Goal: Task Accomplishment & Management: Manage account settings

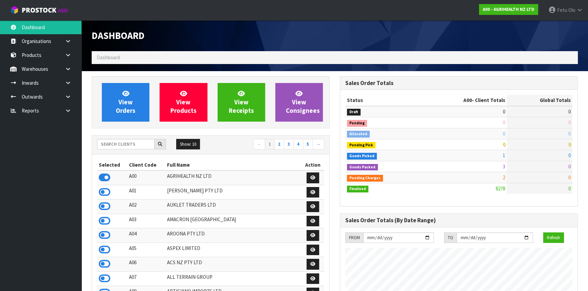
scroll to position [513, 248]
click at [130, 140] on input "text" at bounding box center [125, 144] width 57 height 11
type input "K01"
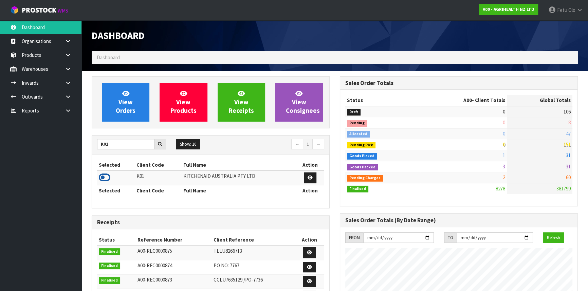
click at [103, 176] on icon at bounding box center [105, 178] width 12 height 10
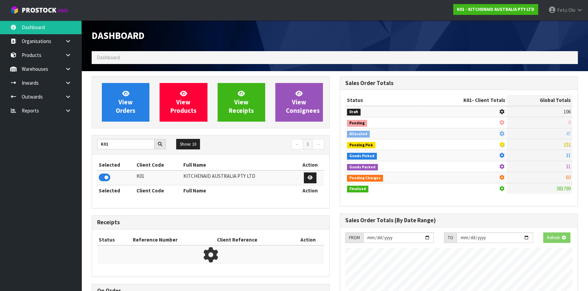
drag, startPoint x: 71, startPoint y: 99, endPoint x: 60, endPoint y: 110, distance: 15.4
click at [71, 99] on icon at bounding box center [68, 96] width 6 height 5
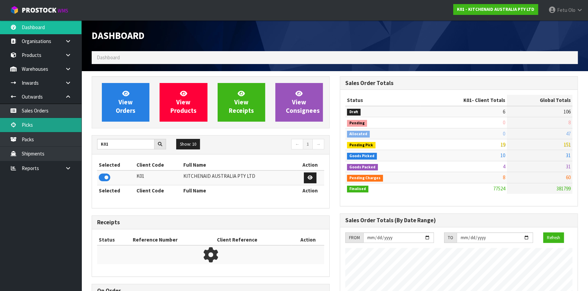
scroll to position [513, 248]
click at [40, 126] on link "Picks" at bounding box center [40, 125] width 81 height 14
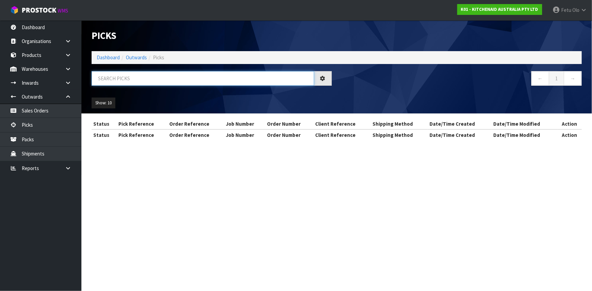
click at [117, 82] on input "text" at bounding box center [203, 78] width 223 height 15
drag, startPoint x: 117, startPoint y: 94, endPoint x: 117, endPoint y: 82, distance: 11.2
click at [117, 82] on input "text" at bounding box center [203, 78] width 223 height 15
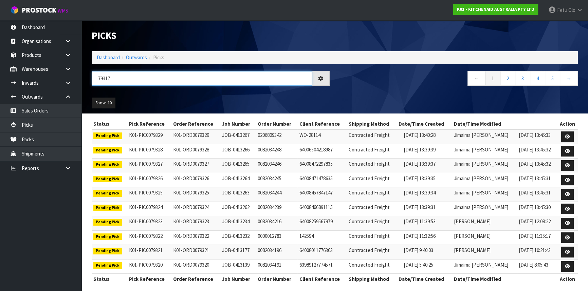
type input "79317"
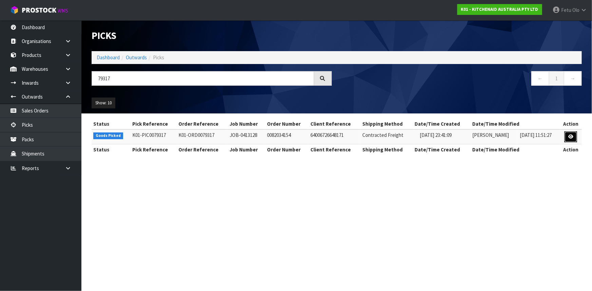
click at [568, 135] on link at bounding box center [571, 137] width 13 height 11
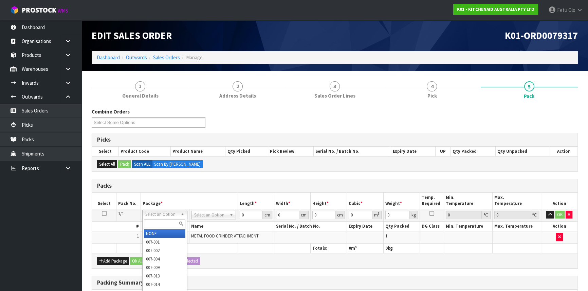
drag, startPoint x: 172, startPoint y: 217, endPoint x: 162, endPoint y: 224, distance: 12.3
click at [162, 224] on input "text" at bounding box center [164, 224] width 41 height 8
type input "011"
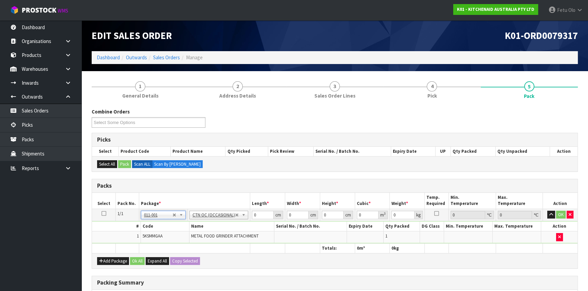
type input "2.3"
drag, startPoint x: 253, startPoint y: 215, endPoint x: 230, endPoint y: 224, distance: 25.3
click at [230, 224] on tbody "1/1 NONE 007-001 007-002 007-004 007-009 007-013 007-014 007-015 007-017 007-01…" at bounding box center [334, 226] width 485 height 35
type input "42"
type input "28"
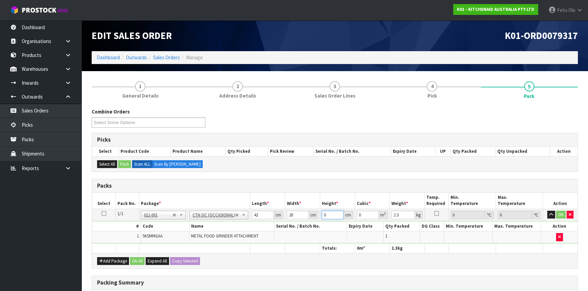
type input "1"
type input "0.001176"
type input "19"
type input "0.022344"
type input "19"
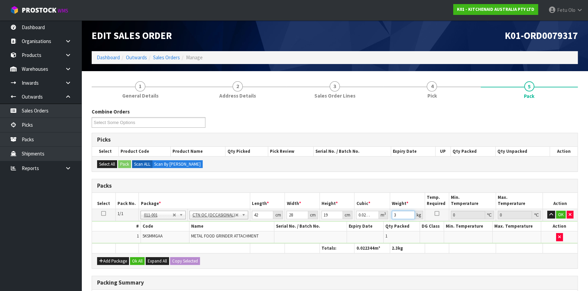
type input "3"
click button "OK" at bounding box center [561, 215] width 10 height 8
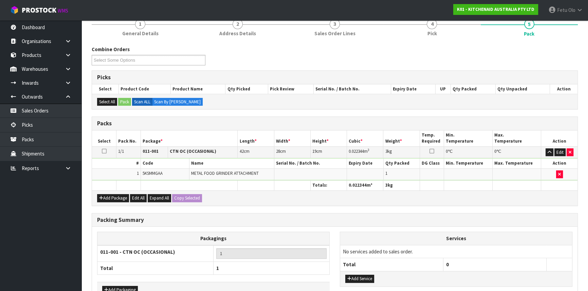
scroll to position [104, 0]
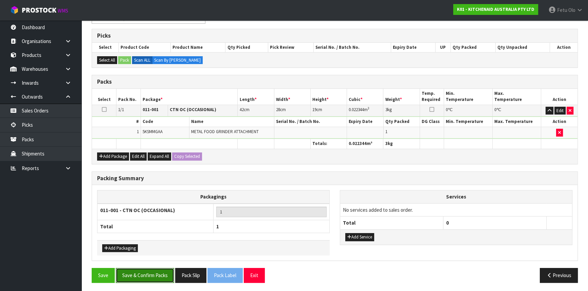
click at [163, 270] on button "Save & Confirm Packs" at bounding box center [145, 275] width 58 height 15
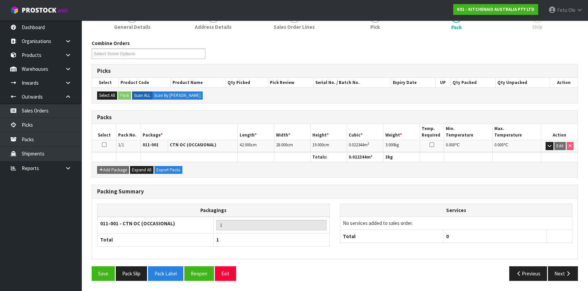
scroll to position [92, 0]
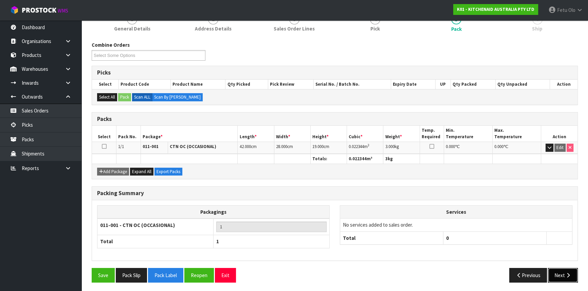
drag, startPoint x: 565, startPoint y: 278, endPoint x: 321, endPoint y: 203, distance: 254.7
click at [560, 276] on button "Next" at bounding box center [563, 275] width 30 height 15
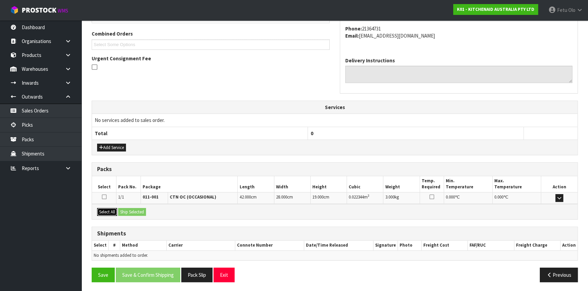
drag, startPoint x: 110, startPoint y: 214, endPoint x: 143, endPoint y: 214, distance: 32.9
click at [114, 214] on button "Select All" at bounding box center [107, 212] width 20 height 8
click at [143, 214] on button "Ship Selected" at bounding box center [132, 212] width 28 height 8
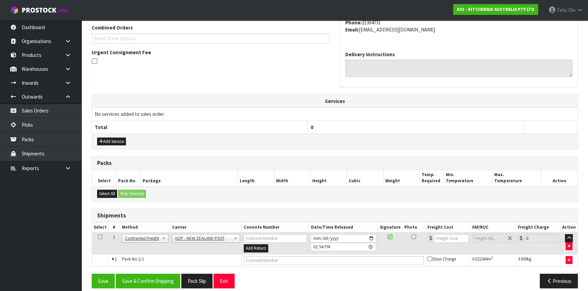
scroll to position [183, 0]
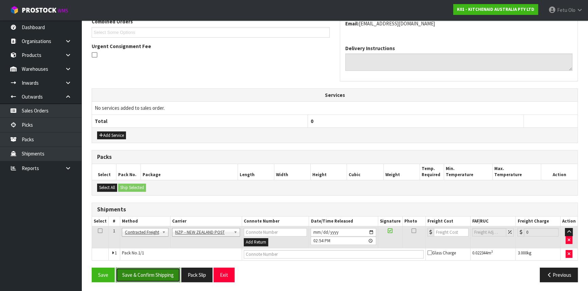
click at [151, 268] on button "Save & Confirm Shipping" at bounding box center [148, 275] width 64 height 15
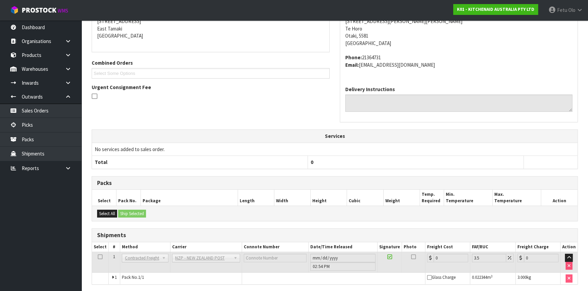
scroll to position [173, 0]
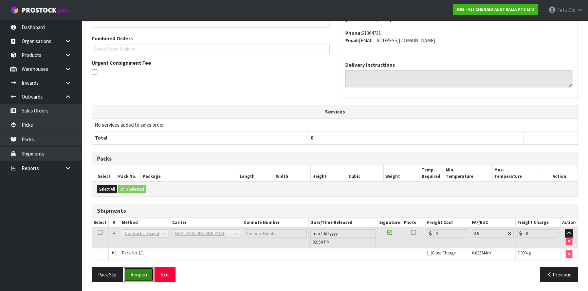
click at [140, 270] on button "Reopen" at bounding box center [139, 275] width 30 height 15
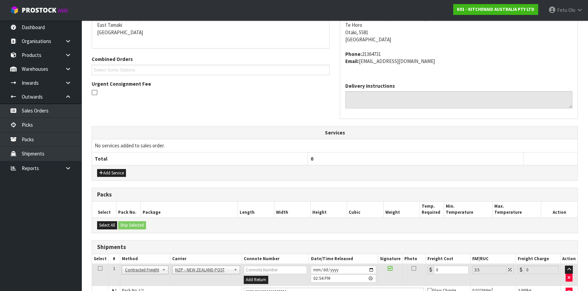
scroll to position [166, 0]
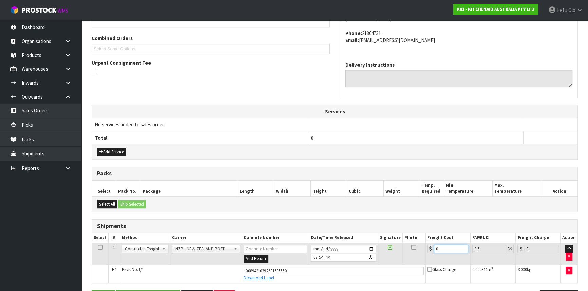
drag, startPoint x: 432, startPoint y: 250, endPoint x: 394, endPoint y: 262, distance: 40.3
click at [394, 262] on tr "1 Client Local Pickup Customer Local Pickup Company Freight Contracted Freight …" at bounding box center [334, 254] width 485 height 22
type input "1"
type input "1.03"
type input "13"
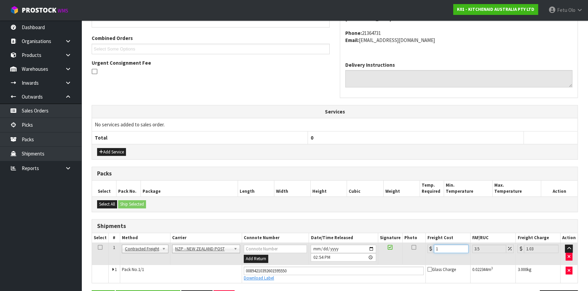
type input "13.45"
type input "13.04"
type input "13.5"
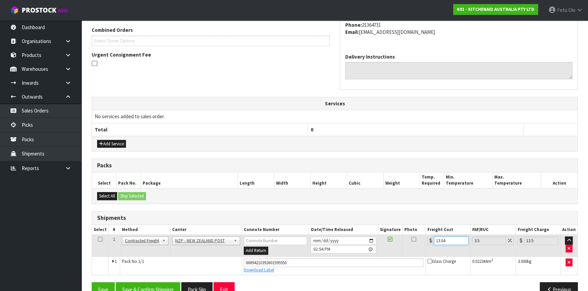
scroll to position [189, 0]
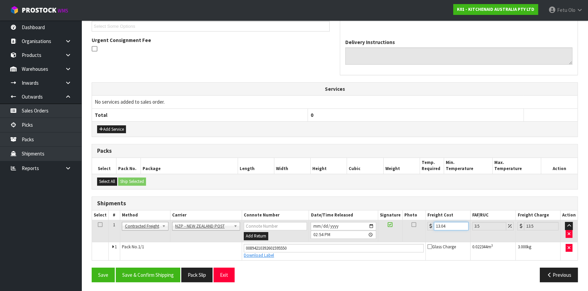
type input "13.04"
click at [156, 266] on div "From Address CONTRACT WAREHOUSING & LOGISTICS 17 Allens Road East Tamaki Auckla…" at bounding box center [335, 116] width 486 height 344
click at [161, 270] on button "Save & Confirm Shipping" at bounding box center [148, 275] width 64 height 15
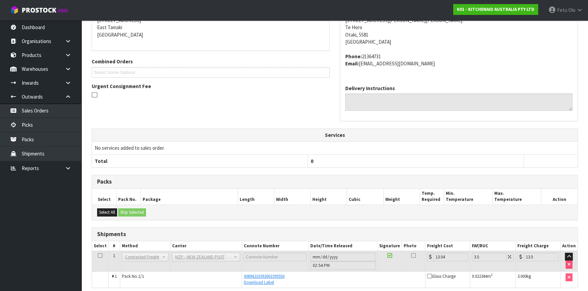
scroll to position [170, 0]
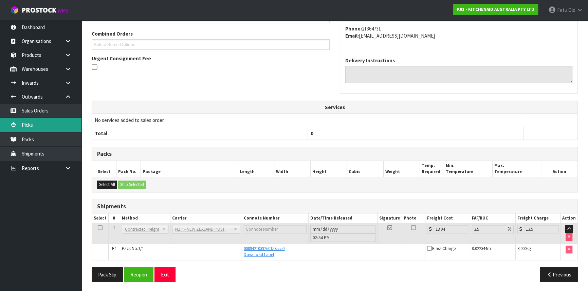
click at [40, 124] on link "Picks" at bounding box center [40, 125] width 81 height 14
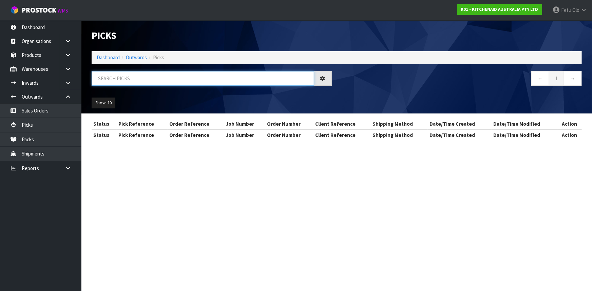
click at [169, 77] on input "text" at bounding box center [203, 78] width 223 height 15
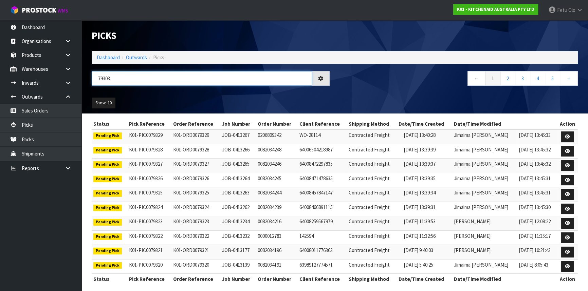
type input "79303"
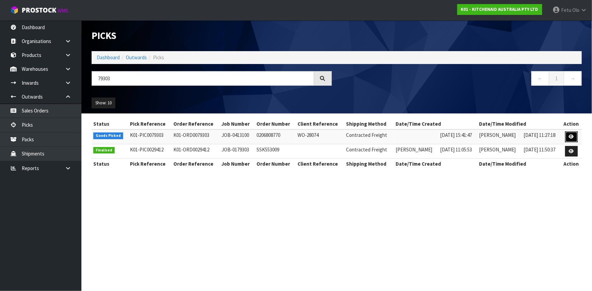
click at [569, 138] on link at bounding box center [571, 137] width 13 height 11
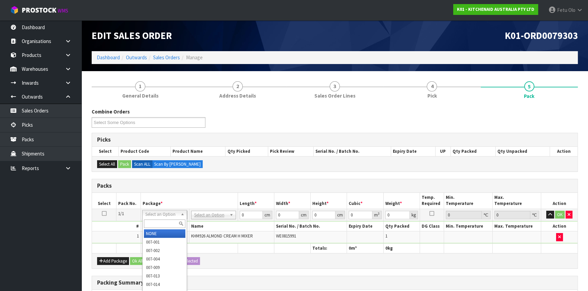
drag, startPoint x: 162, startPoint y: 216, endPoint x: 162, endPoint y: 229, distance: 12.2
click at [163, 222] on input "text" at bounding box center [164, 224] width 41 height 8
type input "011-084"
type input "1.6"
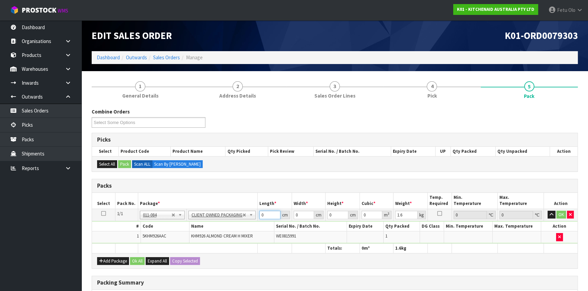
drag, startPoint x: 267, startPoint y: 216, endPoint x: 198, endPoint y: 229, distance: 70.1
click at [198, 229] on tbody "1/1 NONE 007-001 007-002 007-004 007-009 007-013 007-014 007-015 007-017 007-01…" at bounding box center [334, 226] width 485 height 35
type input "30"
type input "26"
type input "2"
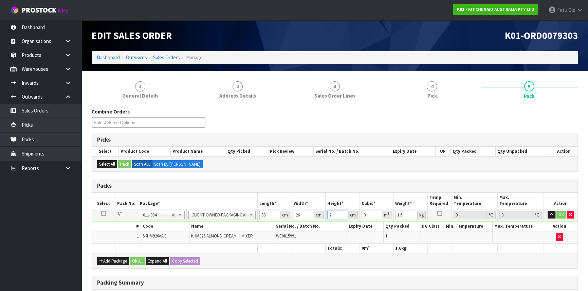
type input "0.00156"
type input "22"
type input "0.01716"
type input "22"
type input "2"
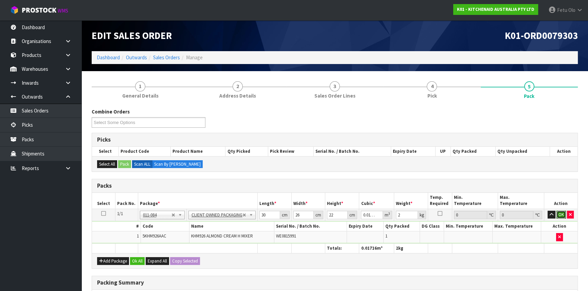
click button "OK" at bounding box center [561, 215] width 10 height 8
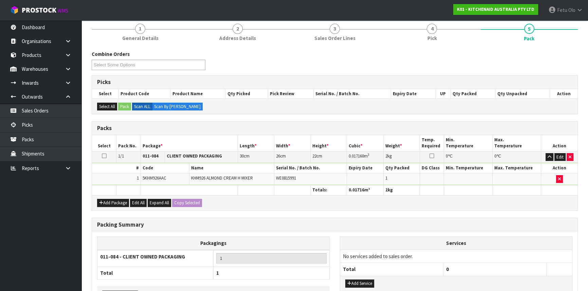
scroll to position [104, 0]
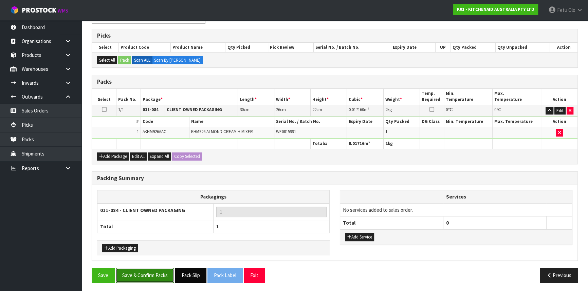
drag, startPoint x: 161, startPoint y: 276, endPoint x: 206, endPoint y: 276, distance: 45.1
click at [160, 276] on button "Save & Confirm Packs" at bounding box center [145, 275] width 58 height 15
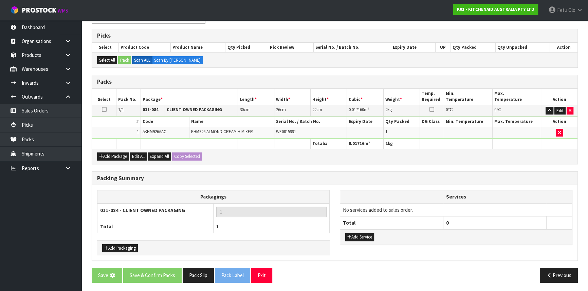
scroll to position [0, 0]
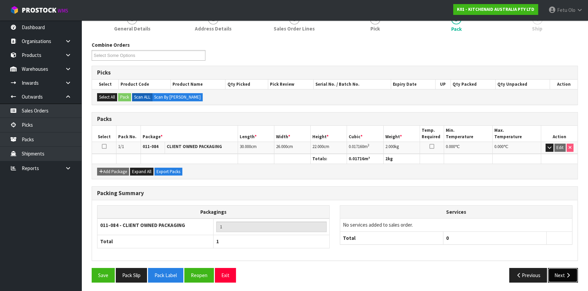
click at [554, 271] on button "Next" at bounding box center [563, 275] width 30 height 15
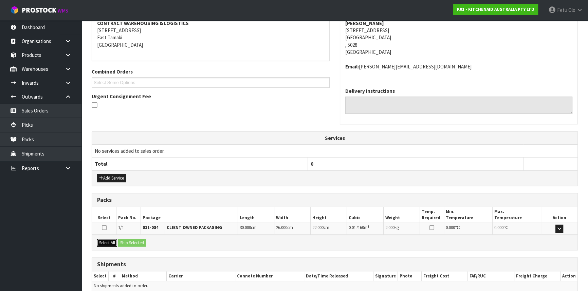
drag, startPoint x: 106, startPoint y: 240, endPoint x: 131, endPoint y: 240, distance: 25.1
click at [115, 240] on button "Select All" at bounding box center [107, 243] width 20 height 8
click at [131, 240] on button "Ship Selected" at bounding box center [132, 243] width 28 height 8
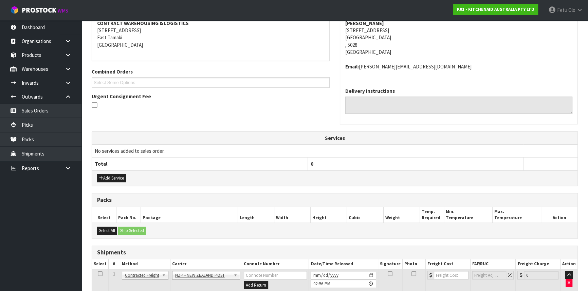
scroll to position [175, 0]
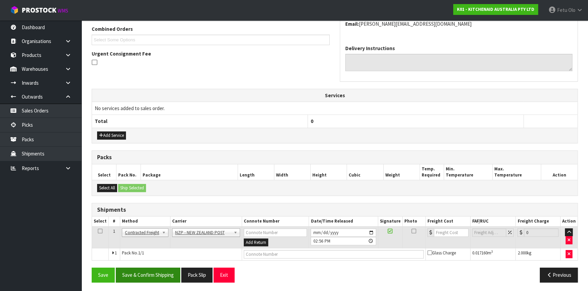
click at [145, 265] on div "From Address CONTRACT WAREHOUSING & LOGISTICS 17 Allens Road East Tamaki Auckla…" at bounding box center [335, 123] width 486 height 330
click at [148, 271] on button "Save & Confirm Shipping" at bounding box center [148, 275] width 64 height 15
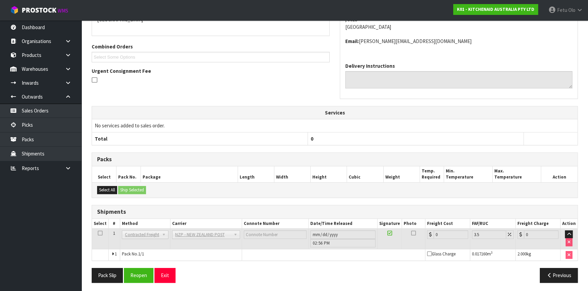
scroll to position [166, 0]
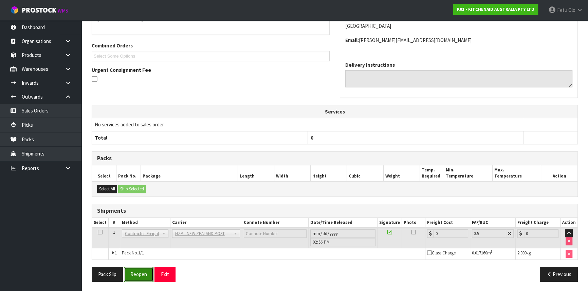
click at [137, 279] on button "Reopen" at bounding box center [139, 274] width 30 height 15
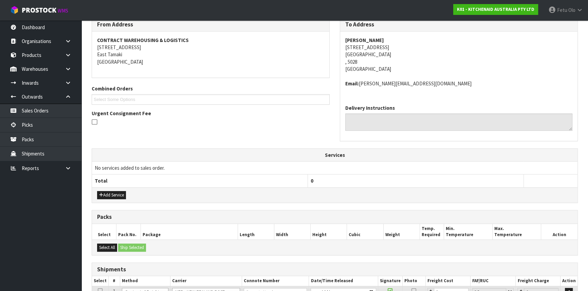
scroll to position [175, 0]
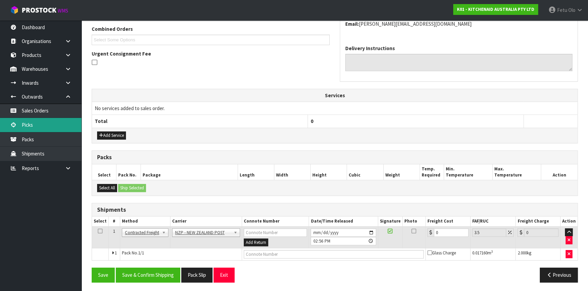
click at [27, 121] on link "Picks" at bounding box center [40, 125] width 81 height 14
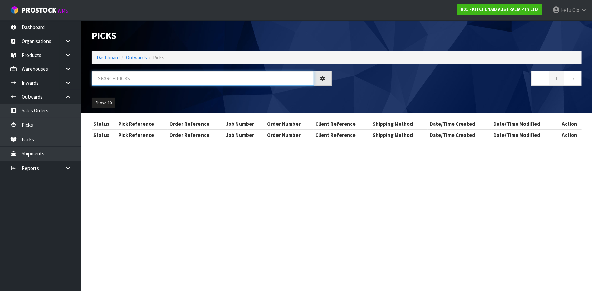
click at [181, 74] on input "text" at bounding box center [203, 78] width 223 height 15
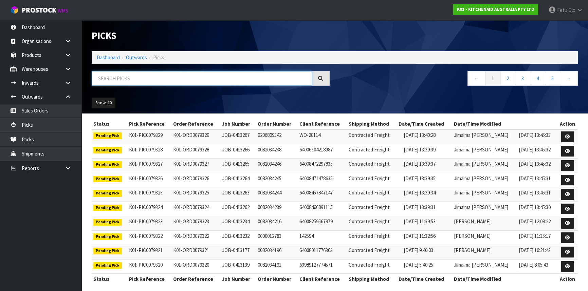
click at [181, 74] on input "text" at bounding box center [202, 78] width 220 height 15
type input "79305"
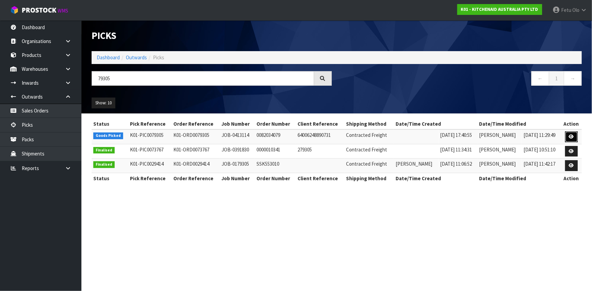
click at [571, 136] on icon at bounding box center [571, 137] width 5 height 4
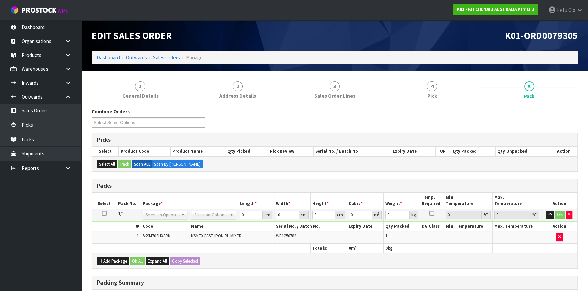
drag, startPoint x: 173, startPoint y: 221, endPoint x: 172, endPoint y: 224, distance: 3.9
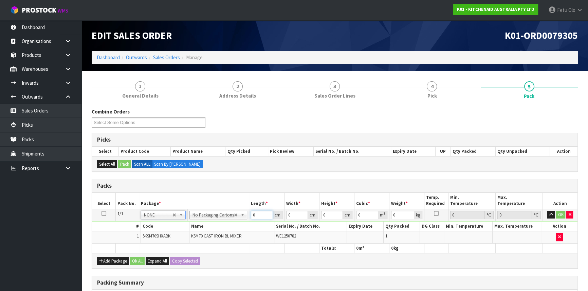
drag, startPoint x: 259, startPoint y: 216, endPoint x: 217, endPoint y: 232, distance: 43.9
click at [217, 232] on tbody "1/1 NONE 007-001 007-002 007-004 007-009 007-013 007-014 007-015 007-017 007-01…" at bounding box center [334, 226] width 485 height 35
type input "45"
type input "35"
type input "5"
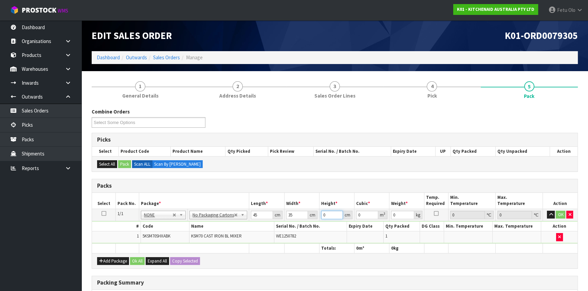
type input "0.007875"
type input "51"
type input "0.080325"
type input "51"
type input "17"
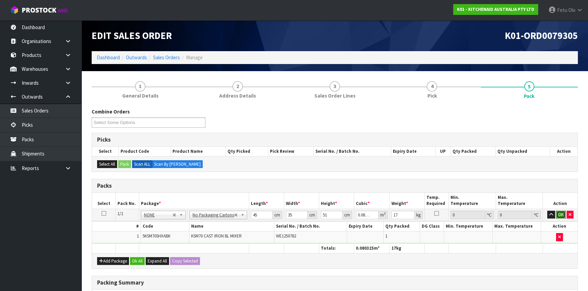
click button "OK" at bounding box center [561, 215] width 10 height 8
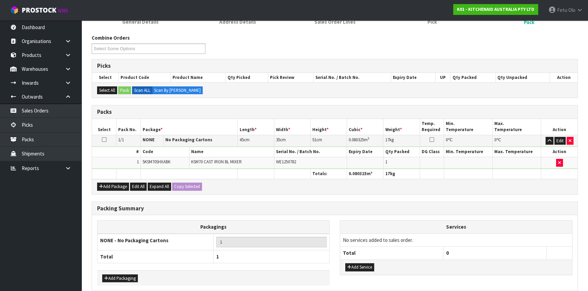
scroll to position [104, 0]
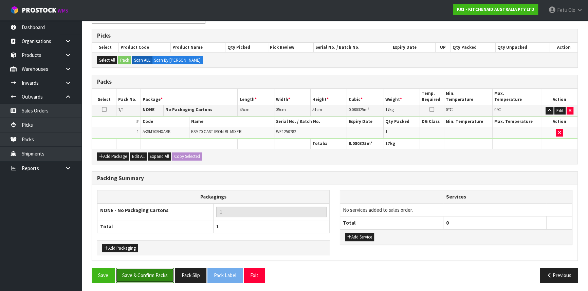
drag, startPoint x: 160, startPoint y: 274, endPoint x: 157, endPoint y: 274, distance: 3.4
click at [160, 274] on button "Save & Confirm Packs" at bounding box center [145, 275] width 58 height 15
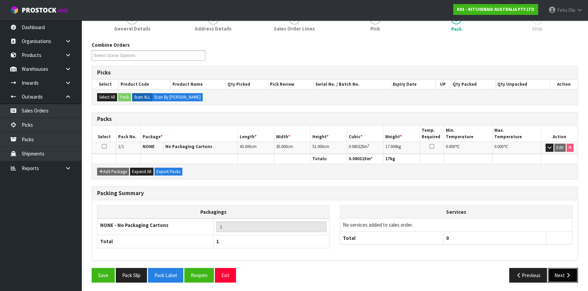
click at [554, 276] on button "Next" at bounding box center [563, 275] width 30 height 15
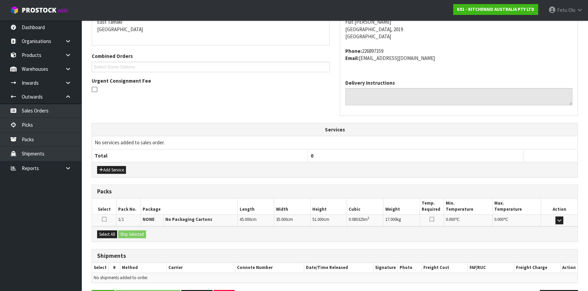
scroll to position [170, 0]
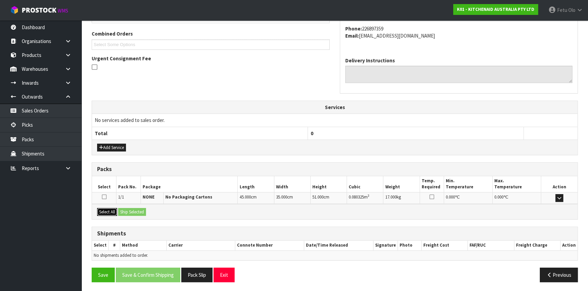
click at [125, 209] on div "Select All Ship Selected" at bounding box center [334, 211] width 485 height 15
drag, startPoint x: 110, startPoint y: 209, endPoint x: 130, endPoint y: 209, distance: 19.3
click at [112, 209] on button "Select All" at bounding box center [107, 212] width 20 height 8
click at [130, 209] on button "Ship Selected" at bounding box center [132, 212] width 28 height 8
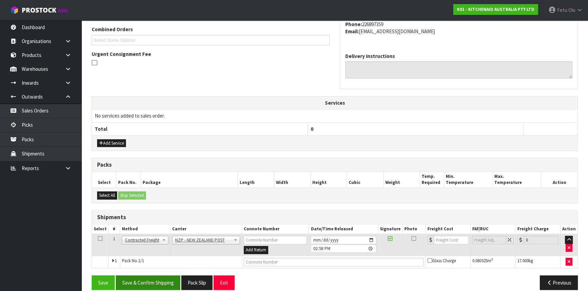
scroll to position [183, 0]
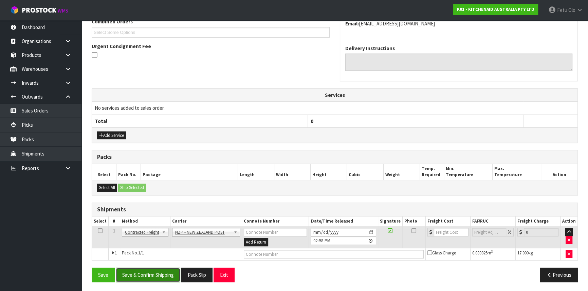
click at [166, 268] on button "Save & Confirm Shipping" at bounding box center [148, 275] width 64 height 15
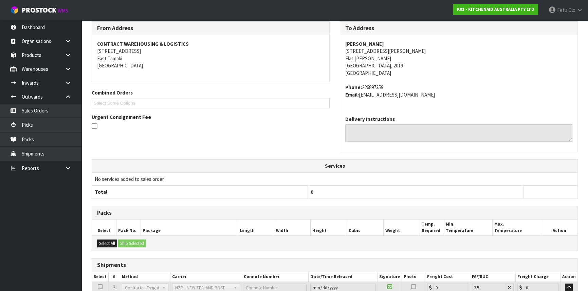
scroll to position [173, 0]
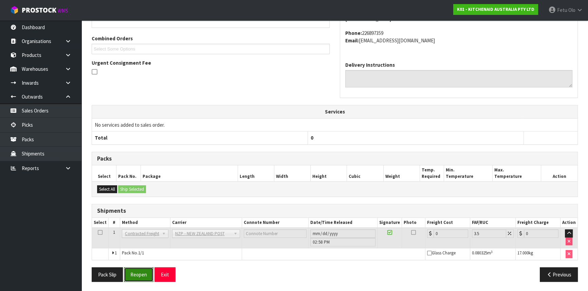
click at [150, 274] on button "Reopen" at bounding box center [139, 275] width 30 height 15
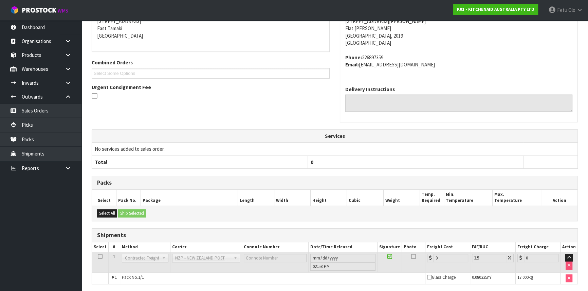
scroll to position [166, 0]
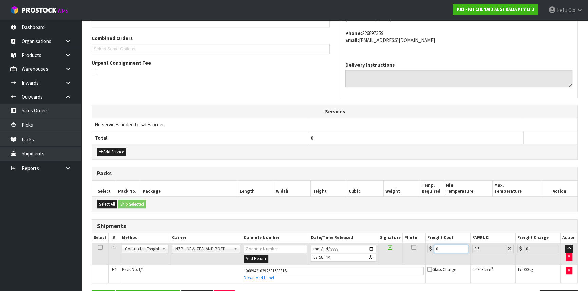
drag, startPoint x: 442, startPoint y: 248, endPoint x: 238, endPoint y: 271, distance: 205.9
click at [238, 271] on tbody "1 Client Local Pickup Customer Local Pickup Company Freight Contracted Freight …" at bounding box center [334, 263] width 485 height 40
type input "7"
type input "7.24"
type input "7.3"
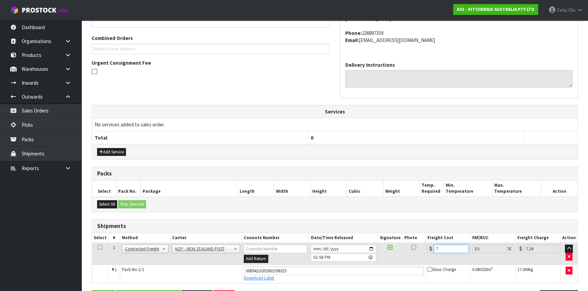
type input "7.56"
type input "7.33"
type input "7.59"
type input "7.3"
type input "7.56"
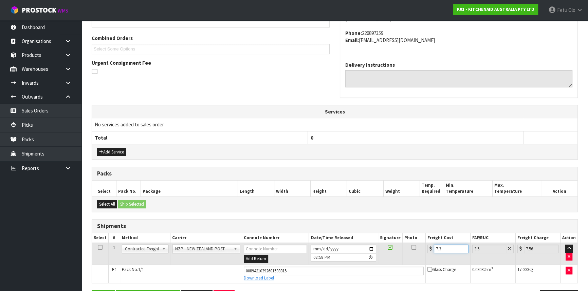
type input "7"
type input "7.24"
type input "0"
type input "4"
type input "4.14"
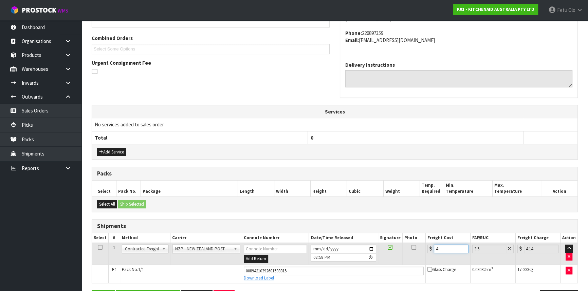
type input "4.3"
type input "4.45"
type input "4.33"
type input "4.48"
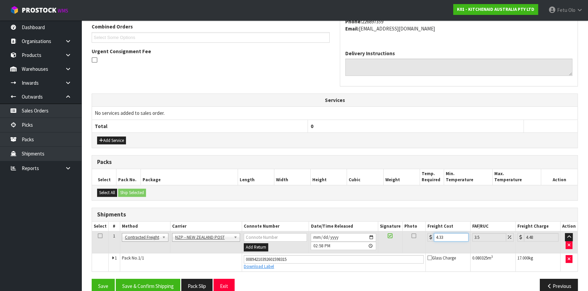
scroll to position [189, 0]
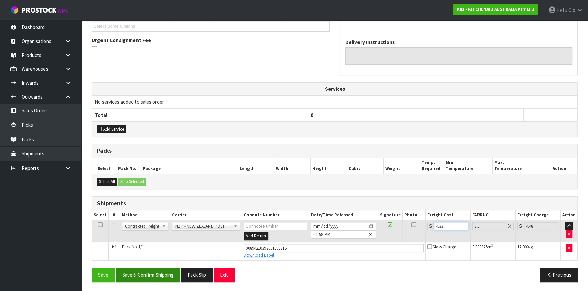
type input "4.33"
click at [163, 279] on button "Save & Confirm Shipping" at bounding box center [148, 275] width 64 height 15
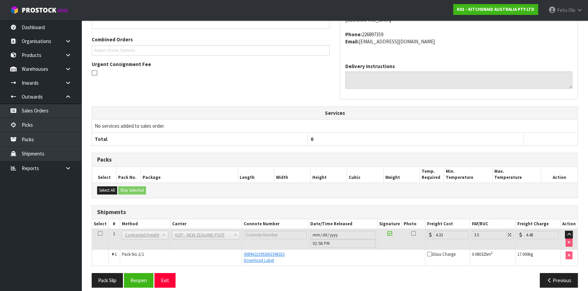
scroll to position [170, 0]
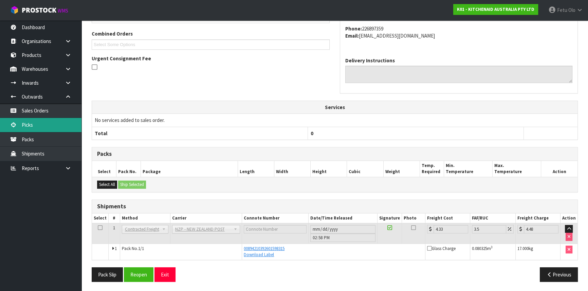
click at [37, 127] on link "Picks" at bounding box center [40, 125] width 81 height 14
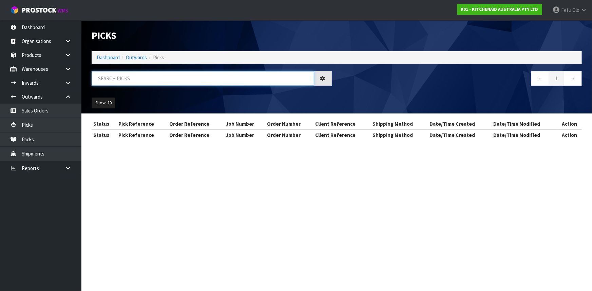
click at [163, 78] on input "text" at bounding box center [203, 78] width 223 height 15
type input "79319"
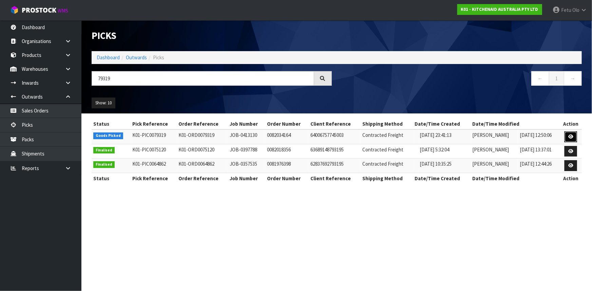
click at [568, 137] on link at bounding box center [571, 137] width 13 height 11
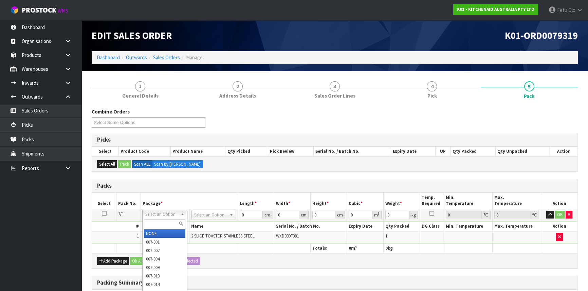
drag, startPoint x: 159, startPoint y: 217, endPoint x: 159, endPoint y: 222, distance: 4.8
click at [159, 222] on input "text" at bounding box center [164, 224] width 41 height 8
type input "011-084"
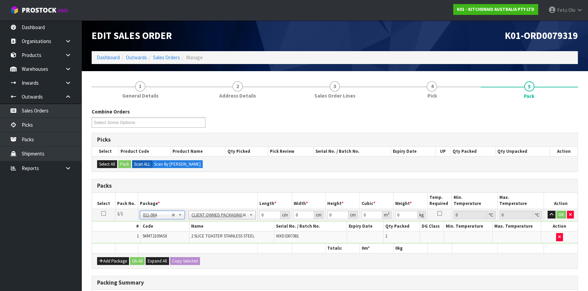
type input "2.75"
drag, startPoint x: 263, startPoint y: 216, endPoint x: 231, endPoint y: 225, distance: 33.0
click at [231, 225] on tbody "1/1 NONE 007-001 007-002 007-004 007-009 007-013 007-014 007-015 007-017 007-01…" at bounding box center [334, 226] width 485 height 35
type input "40"
type input "28"
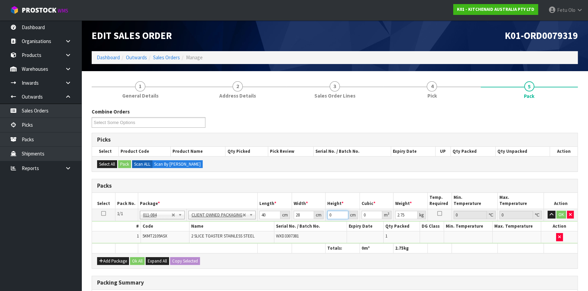
type input "2"
type input "0.00224"
type input "29"
type input "0.03248"
type input "29"
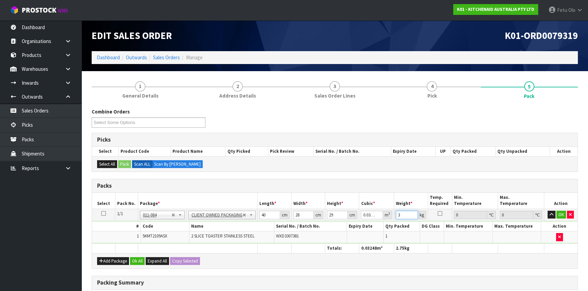
type input "3"
click button "OK" at bounding box center [561, 215] width 10 height 8
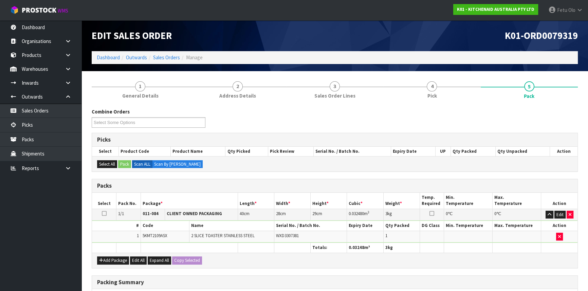
scroll to position [104, 0]
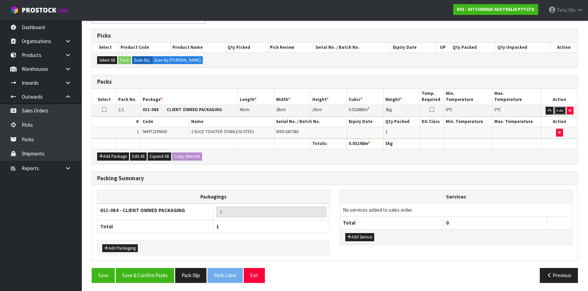
click at [562, 110] on button "Edit" at bounding box center [559, 111] width 11 height 8
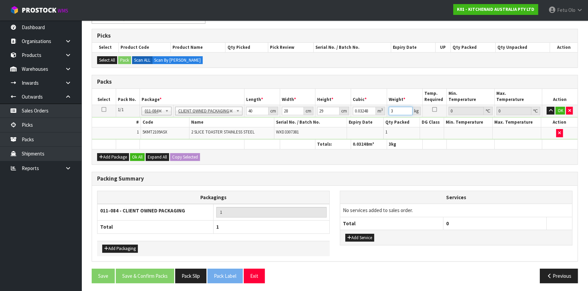
drag, startPoint x: 396, startPoint y: 112, endPoint x: 291, endPoint y: 125, distance: 106.1
click at [291, 125] on tbody "1/1 NONE 007-001 007-002 007-004 007-009 007-013 007-014 007-015 007-017 007-01…" at bounding box center [334, 122] width 485 height 35
type input "4"
click button "OK" at bounding box center [560, 111] width 10 height 8
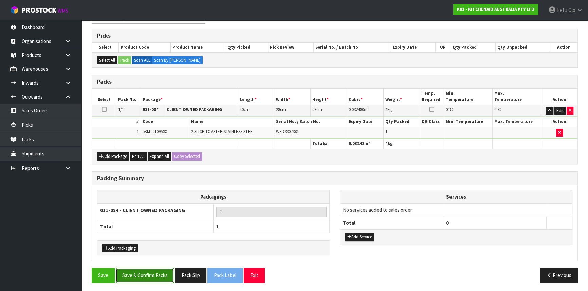
click at [147, 268] on button "Save & Confirm Packs" at bounding box center [145, 275] width 58 height 15
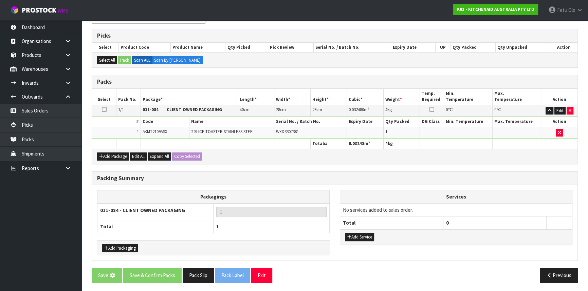
scroll to position [0, 0]
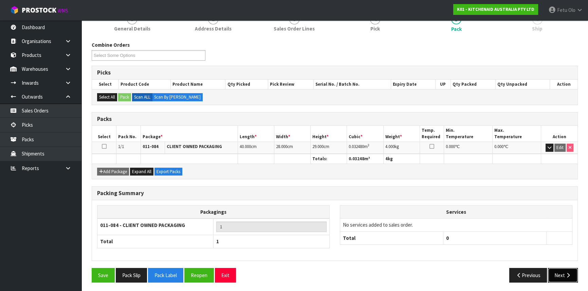
click at [571, 273] on icon "button" at bounding box center [568, 275] width 6 height 5
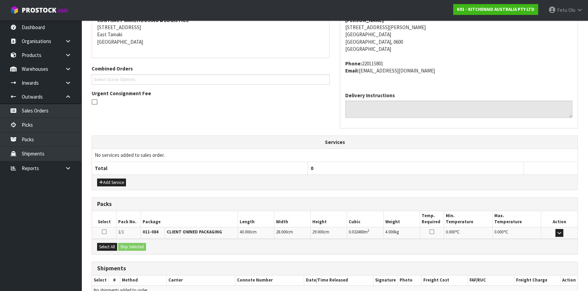
scroll to position [170, 0]
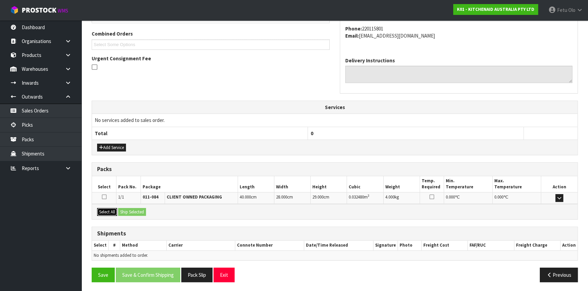
drag, startPoint x: 111, startPoint y: 210, endPoint x: 134, endPoint y: 210, distance: 23.1
click at [113, 210] on button "Select All" at bounding box center [107, 212] width 20 height 8
click at [135, 210] on button "Ship Selected" at bounding box center [132, 212] width 28 height 8
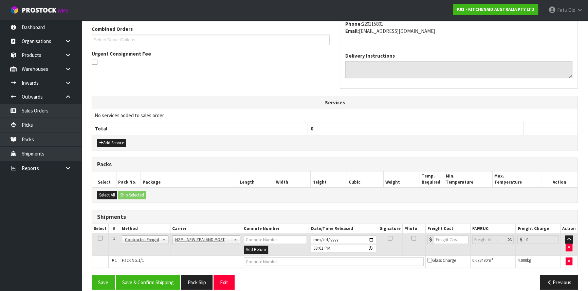
scroll to position [183, 0]
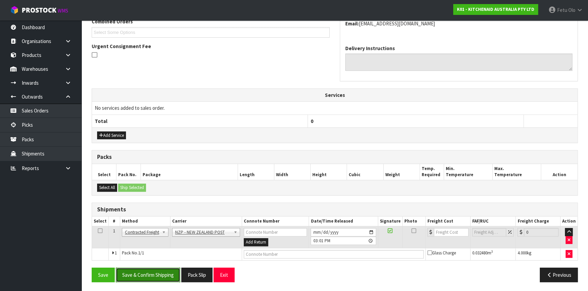
drag, startPoint x: 155, startPoint y: 273, endPoint x: 148, endPoint y: 273, distance: 6.4
click at [154, 273] on button "Save & Confirm Shipping" at bounding box center [148, 275] width 64 height 15
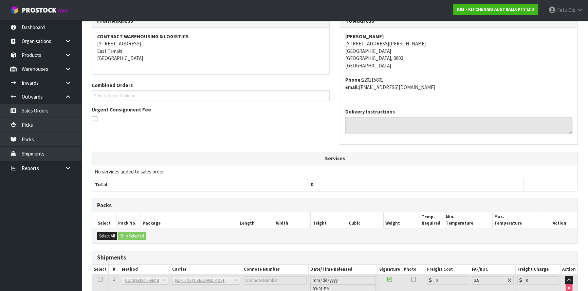
scroll to position [173, 0]
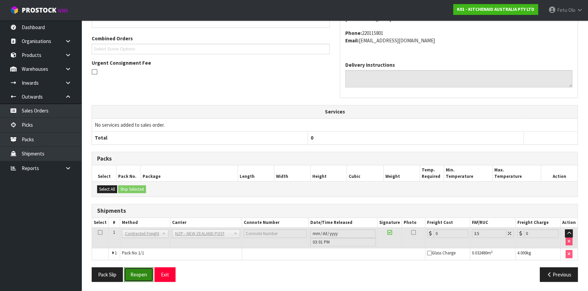
click at [141, 275] on button "Reopen" at bounding box center [139, 275] width 30 height 15
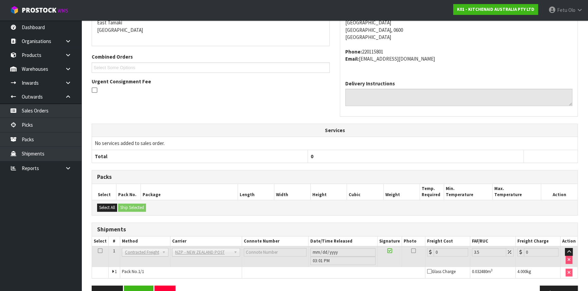
scroll to position [166, 0]
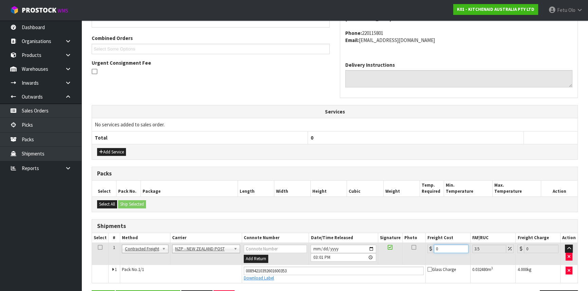
drag, startPoint x: 443, startPoint y: 249, endPoint x: 345, endPoint y: 268, distance: 99.9
click at [345, 268] on tbody "1 Client Local Pickup Customer Local Pickup Company Freight Contracted Freight …" at bounding box center [334, 263] width 485 height 40
type input "4"
type input "4.14"
type input "4.3"
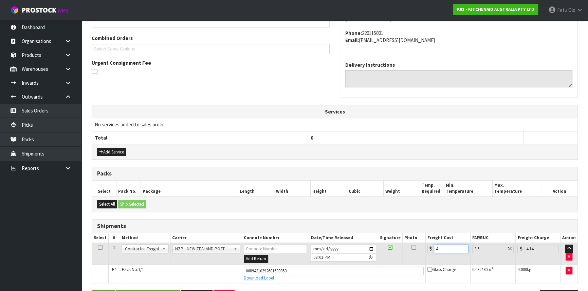
type input "4.45"
type input "4.33"
type input "4.48"
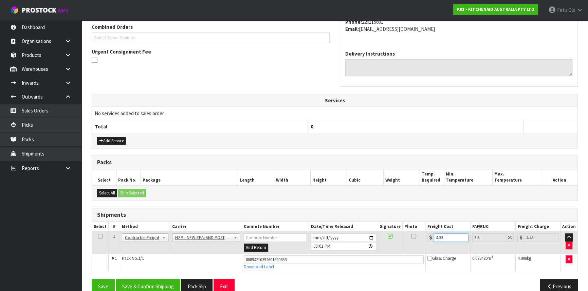
scroll to position [189, 0]
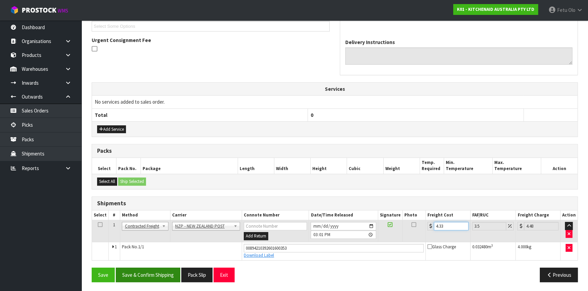
type input "4.33"
click at [146, 277] on button "Save & Confirm Shipping" at bounding box center [148, 275] width 64 height 15
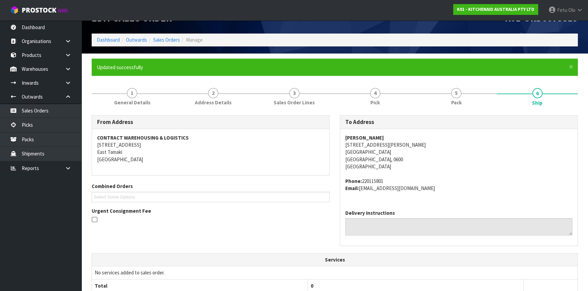
scroll to position [0, 0]
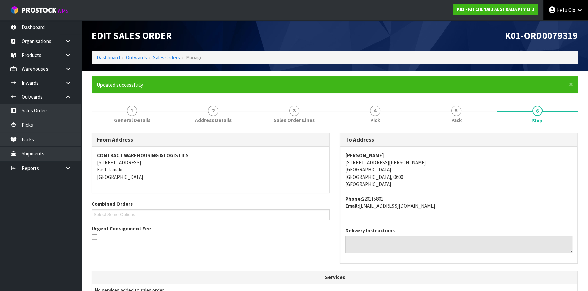
click at [564, 17] on link "Fetu Olo" at bounding box center [565, 10] width 45 height 20
click at [563, 23] on link "Logout" at bounding box center [561, 26] width 54 height 9
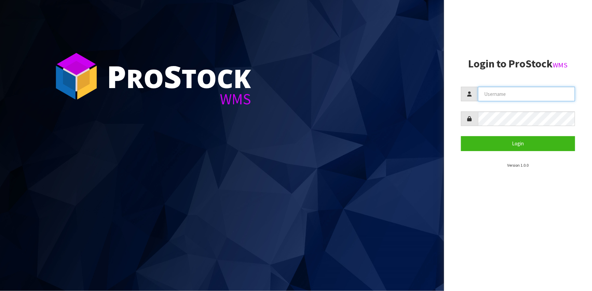
click at [507, 98] on input "text" at bounding box center [526, 94] width 97 height 15
click at [505, 95] on input "text" at bounding box center [526, 94] width 97 height 15
type input "Talia"
click at [461, 136] on button "Login" at bounding box center [518, 143] width 114 height 15
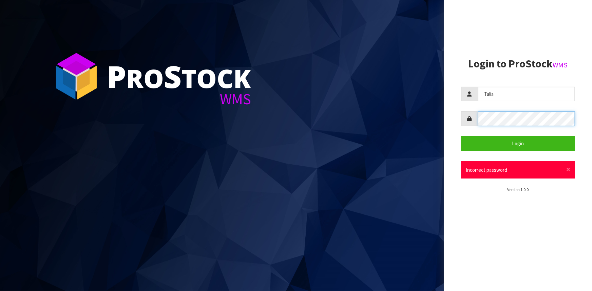
click at [472, 126] on div at bounding box center [518, 119] width 114 height 15
click at [461, 136] on button "Login" at bounding box center [518, 143] width 114 height 15
